Goal: Transaction & Acquisition: Download file/media

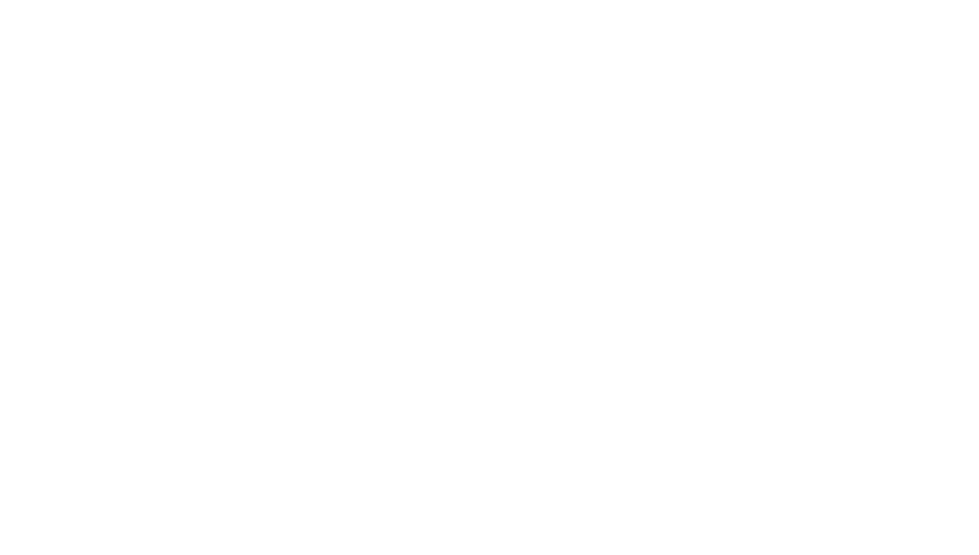
click at [470, 0] on html at bounding box center [489, 0] width 979 height 0
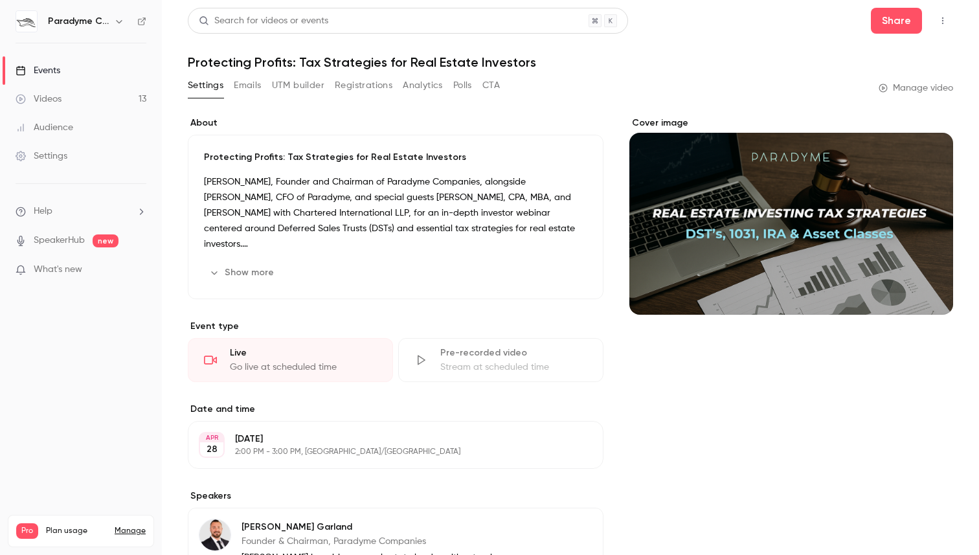
click at [59, 58] on link "Events" at bounding box center [81, 70] width 162 height 28
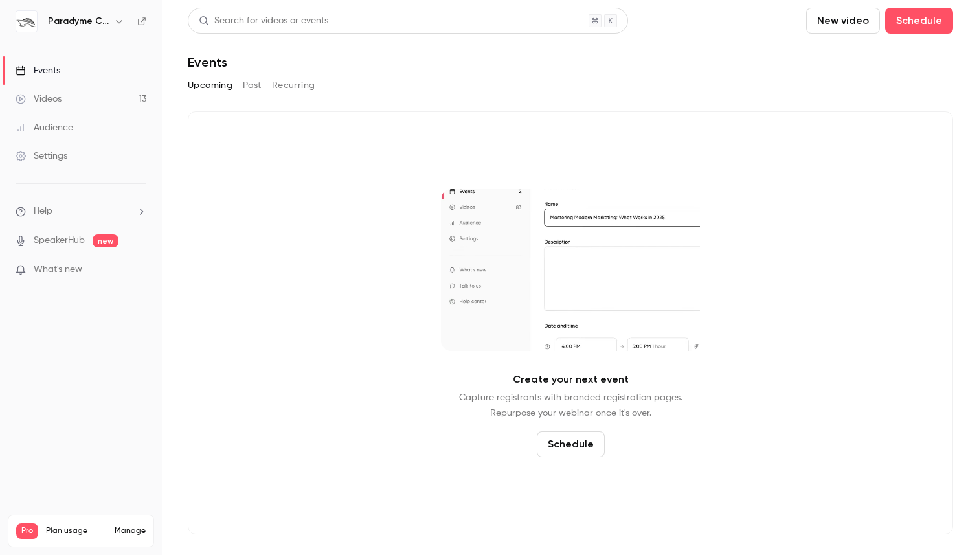
click at [82, 97] on link "Videos 13" at bounding box center [81, 99] width 162 height 28
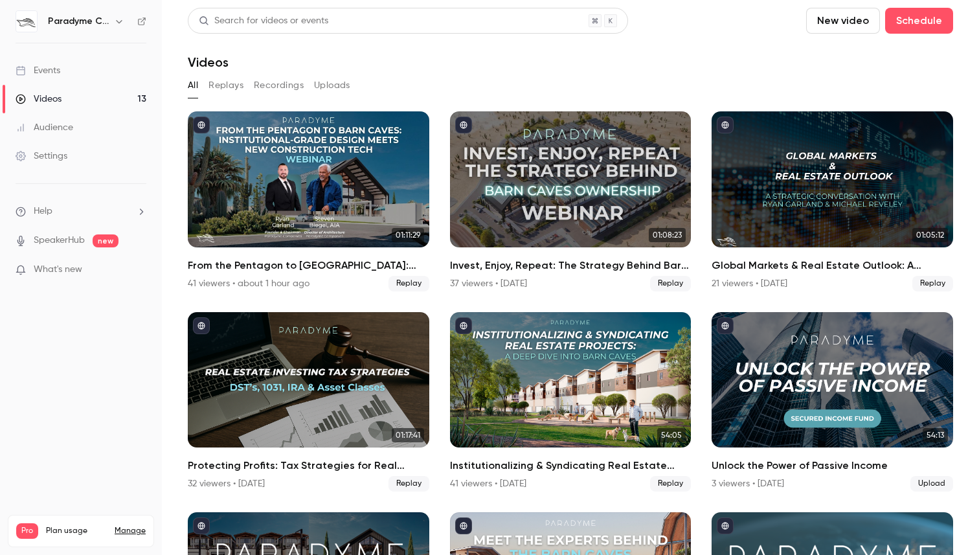
click at [71, 67] on link "Events" at bounding box center [81, 70] width 162 height 28
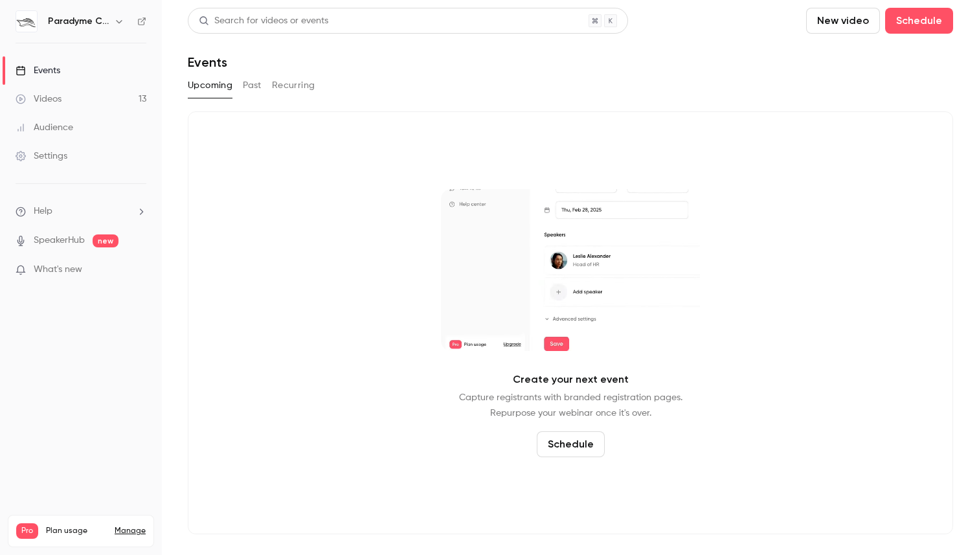
click at [260, 84] on button "Past" at bounding box center [252, 85] width 19 height 21
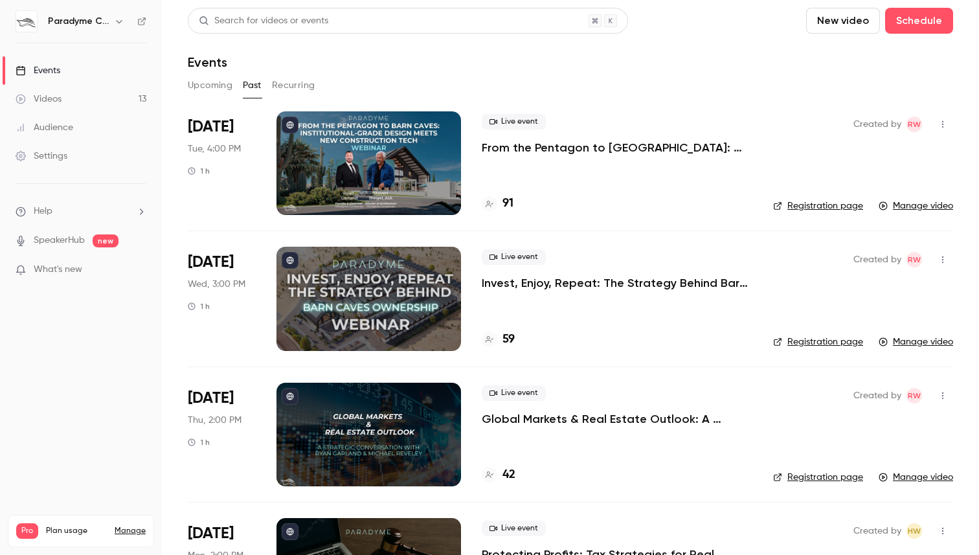
click at [528, 182] on div "Live event From the [GEOGRAPHIC_DATA] to [GEOGRAPHIC_DATA]: Institutional-Grade…" at bounding box center [617, 163] width 271 height 104
click at [384, 176] on div at bounding box center [369, 163] width 185 height 104
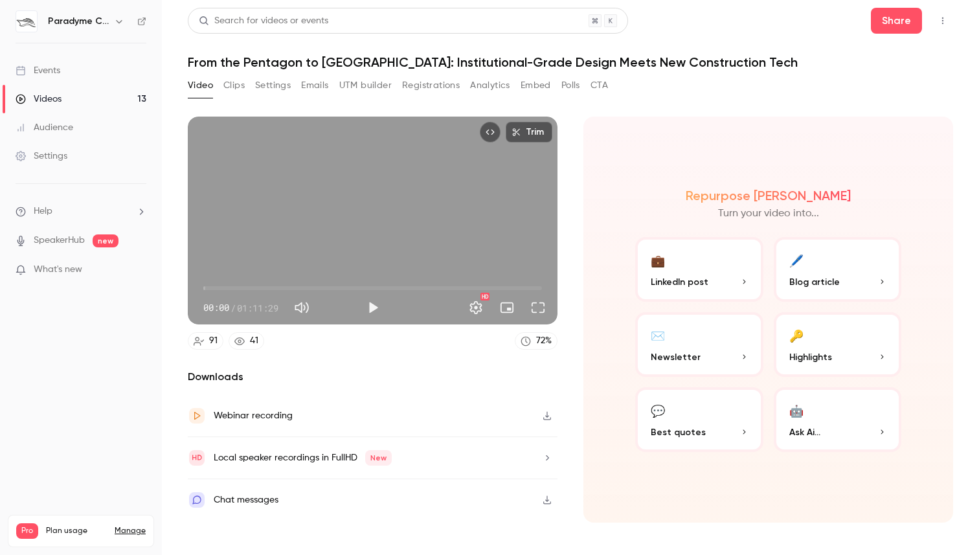
click at [413, 84] on button "Registrations" at bounding box center [431, 85] width 58 height 21
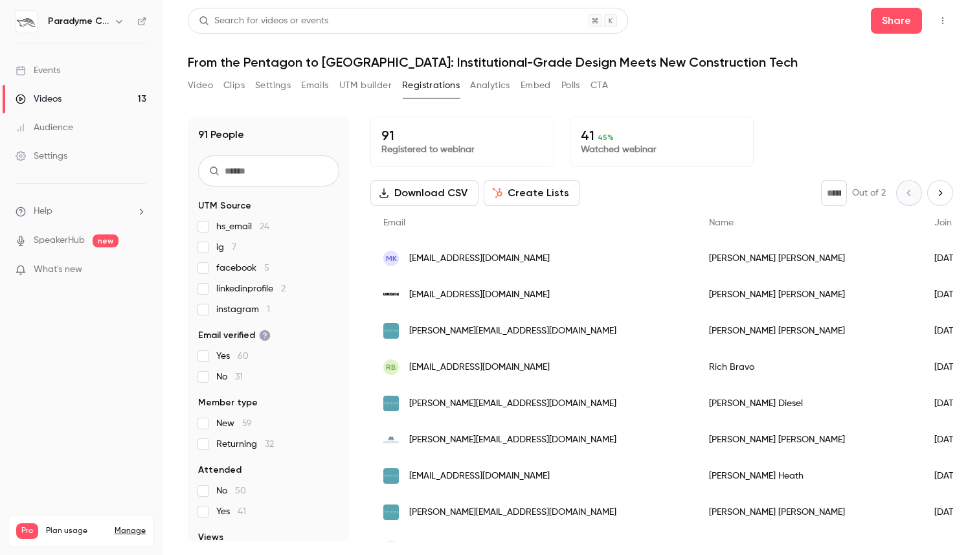
click at [450, 202] on button "Download CSV" at bounding box center [424, 193] width 108 height 26
